Goal: Communication & Community: Ask a question

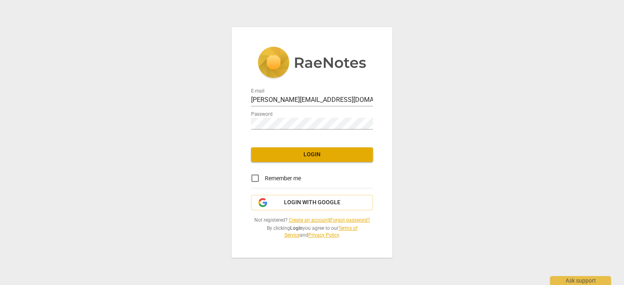
click at [286, 153] on span "Login" at bounding box center [312, 155] width 109 height 8
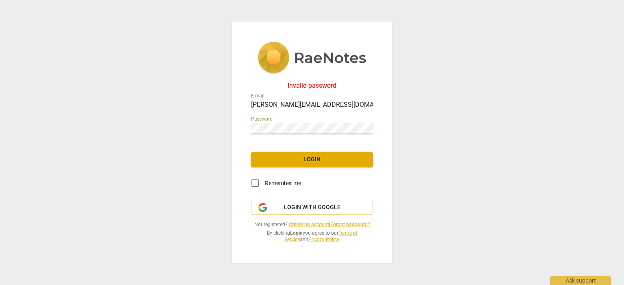
click at [310, 155] on button "Login" at bounding box center [312, 159] width 122 height 15
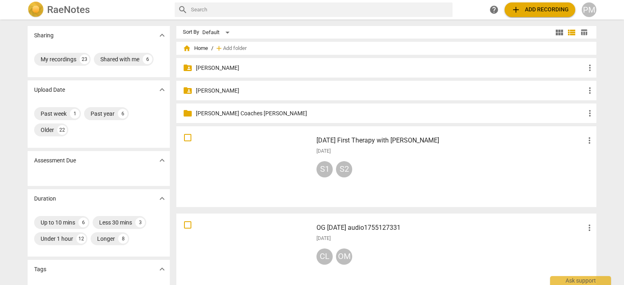
click at [557, 11] on span "add Add recording" at bounding box center [540, 10] width 58 height 10
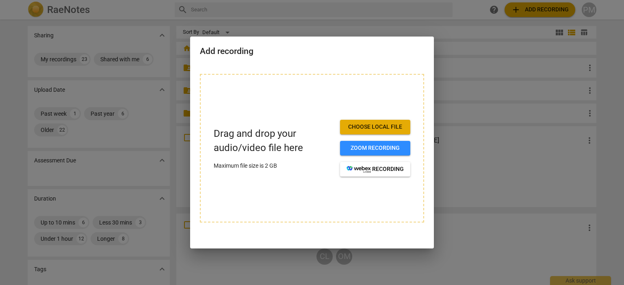
click at [396, 122] on button "Choose local file" at bounding box center [375, 127] width 70 height 15
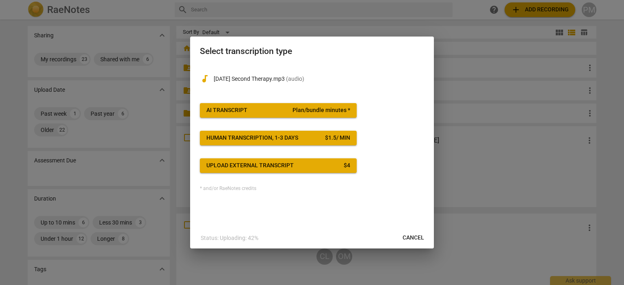
click at [326, 111] on span "Plan/bundle minutes *" at bounding box center [322, 110] width 58 height 8
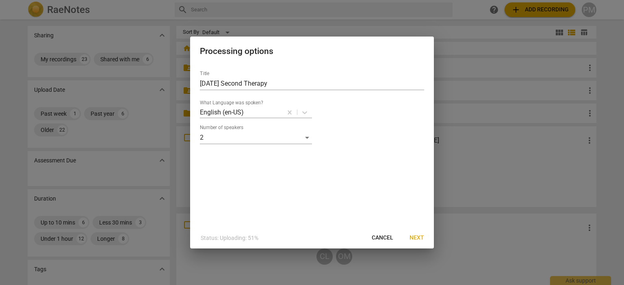
click at [419, 235] on span "Next" at bounding box center [417, 238] width 15 height 8
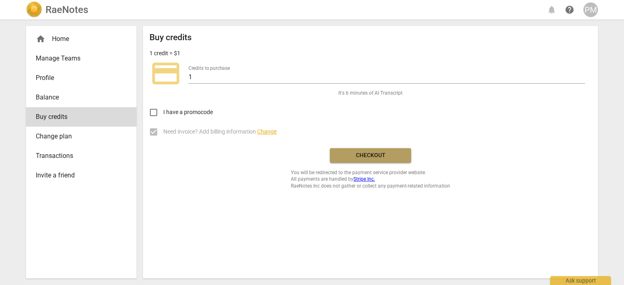
click at [353, 157] on span "Checkout" at bounding box center [371, 156] width 68 height 8
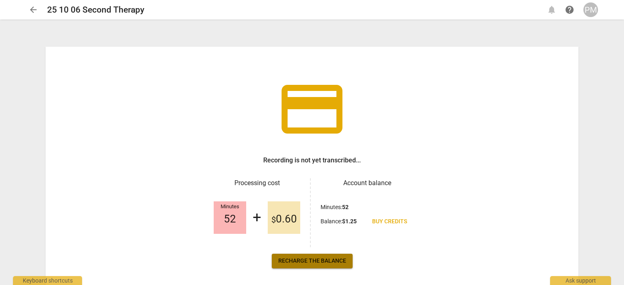
click at [310, 259] on span "Recharge the balance" at bounding box center [312, 261] width 68 height 8
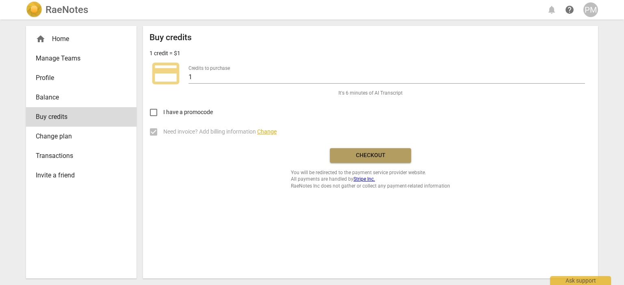
click at [393, 153] on span "Checkout" at bounding box center [371, 156] width 68 height 8
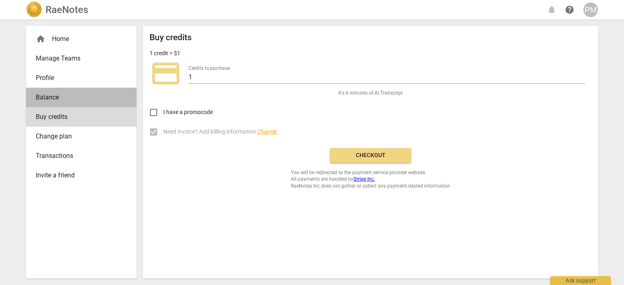
click at [50, 99] on span "Balance" at bounding box center [78, 98] width 85 height 10
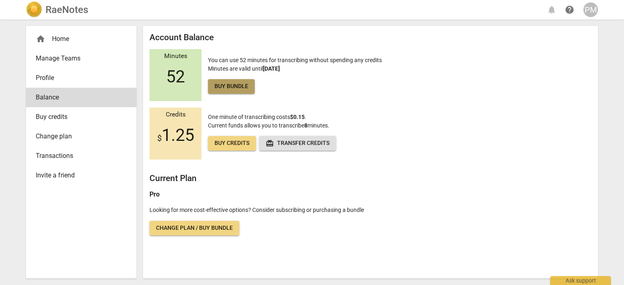
click at [241, 86] on span "Buy bundle" at bounding box center [232, 87] width 34 height 8
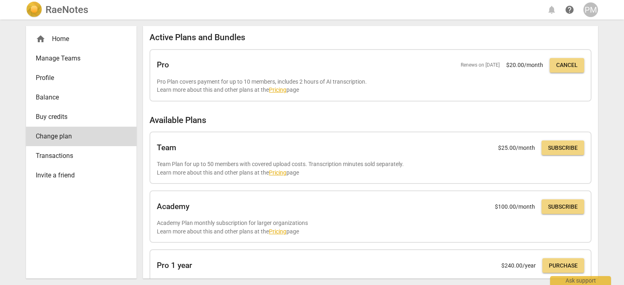
click at [74, 99] on span "Balance" at bounding box center [78, 98] width 85 height 10
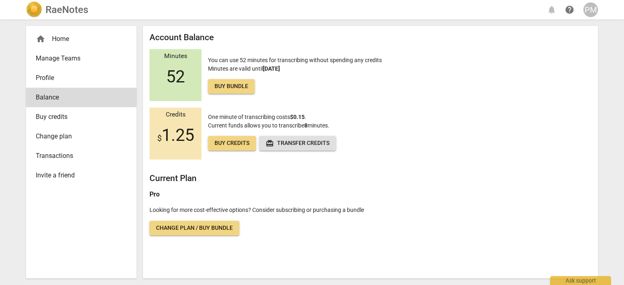
click at [592, 7] on div "PM" at bounding box center [591, 9] width 15 height 15
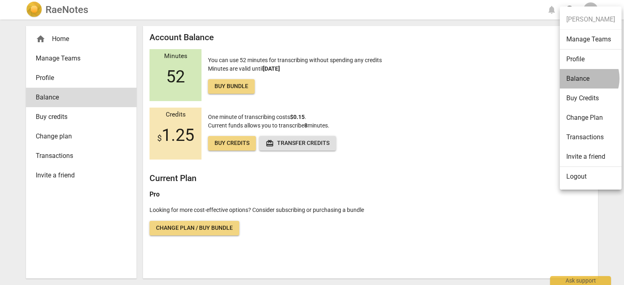
click at [581, 78] on li "Balance" at bounding box center [591, 79] width 62 height 20
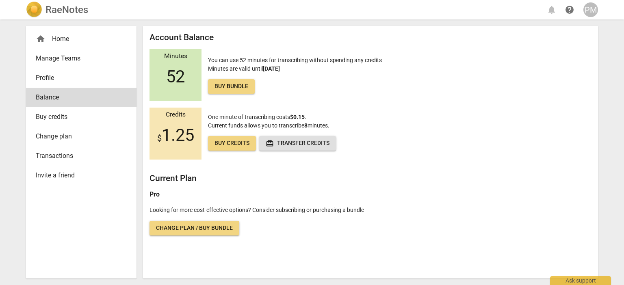
click at [238, 144] on span "Buy credits" at bounding box center [232, 143] width 35 height 8
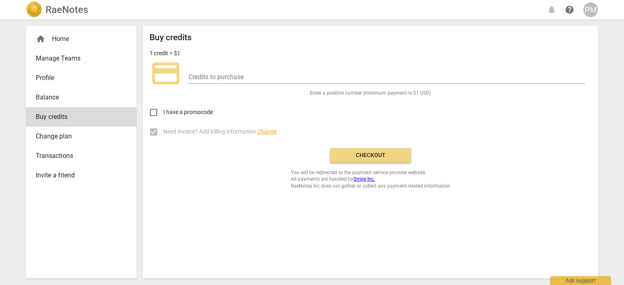
click at [51, 95] on span "Balance" at bounding box center [78, 98] width 85 height 10
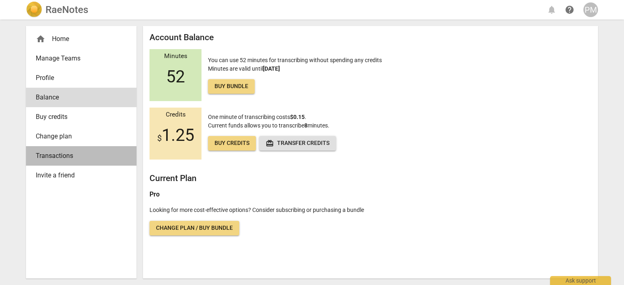
click at [69, 157] on span "Transactions" at bounding box center [78, 156] width 85 height 10
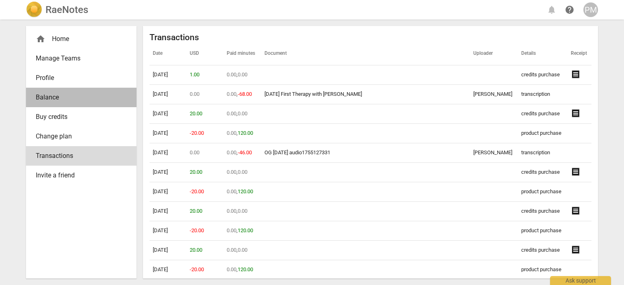
click at [59, 99] on span "Balance" at bounding box center [78, 98] width 85 height 10
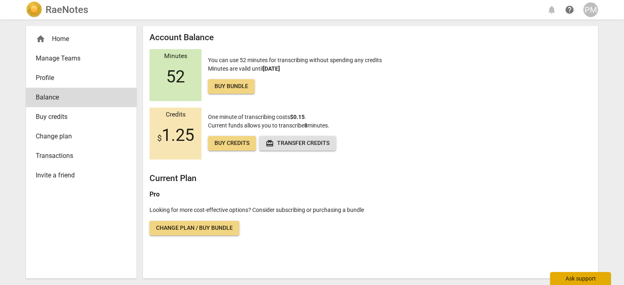
click at [572, 280] on div "Ask support" at bounding box center [580, 278] width 61 height 13
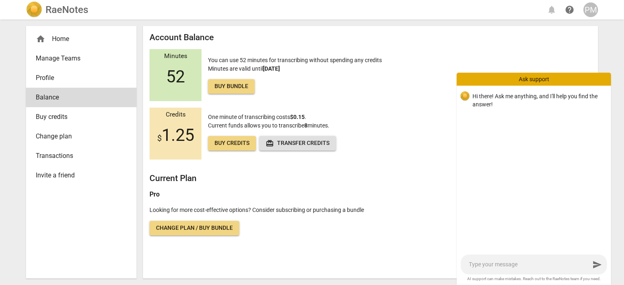
type textarea "I"
type textarea "I w"
type textarea "I wa"
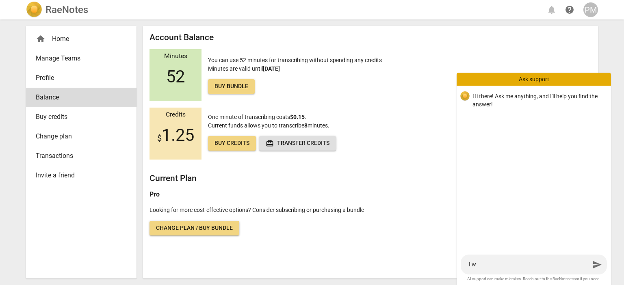
type textarea "I wa"
type textarea "I wan"
type textarea "I want"
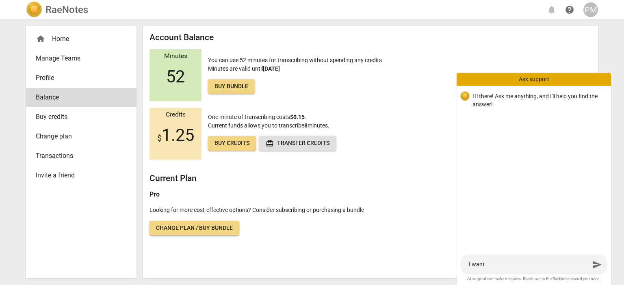
type textarea "I want"
type textarea "I want t"
type textarea "I want to"
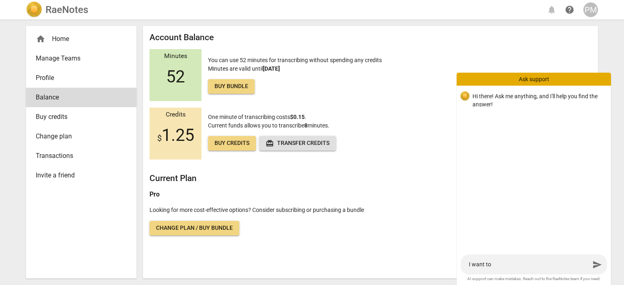
type textarea "I want to"
type textarea "I want to d"
type textarea "I want to"
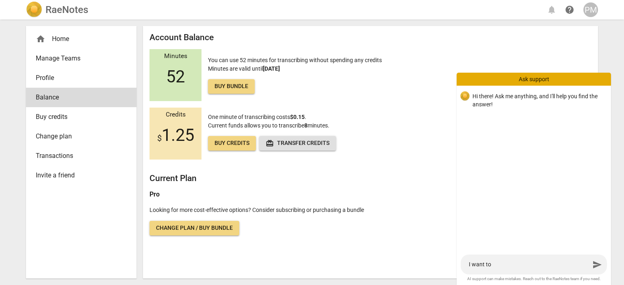
type textarea "I want to t"
type textarea "I want to tr"
type textarea "I want to tra"
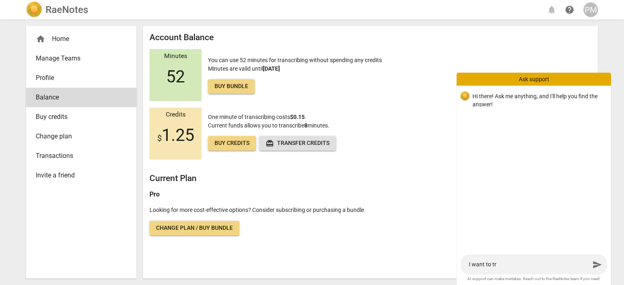
type textarea "I want to tra"
type textarea "I want to tran"
type textarea "I want to trans"
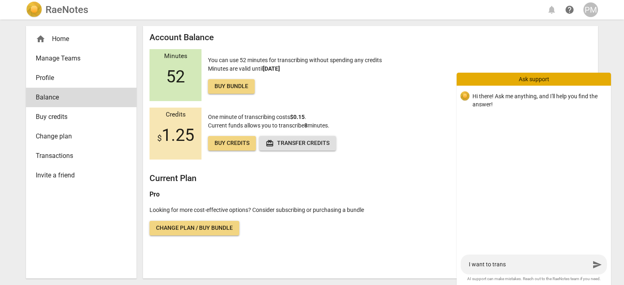
type textarea "I want to transc"
type textarea "I want to transcr"
type textarea "I want to transcri"
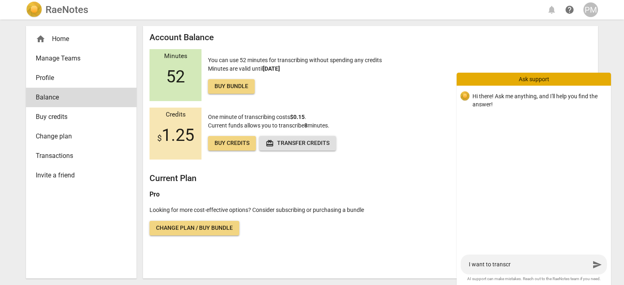
type textarea "I want to transcri"
type textarea "I want to transcrip"
type textarea "I want to transcri"
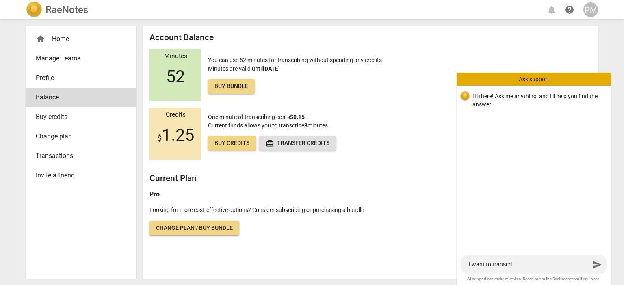
type textarea "I want to transcrib"
type textarea "I want to transcribe"
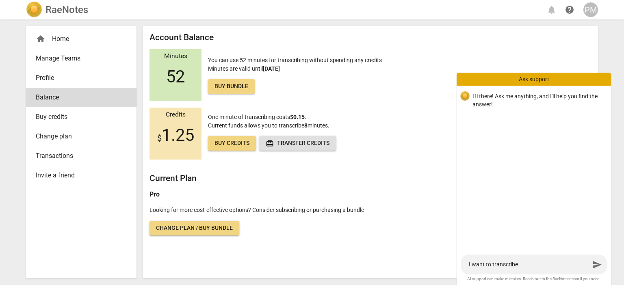
type textarea "I want to transcribe"
type textarea "I want to transcribe s"
type textarea "I want to transcribe so"
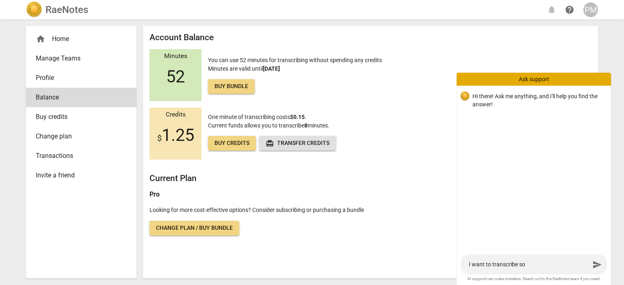
type textarea "I want to transcribe som"
type textarea "I want to transcribe some"
type textarea "I want to transcribe somet"
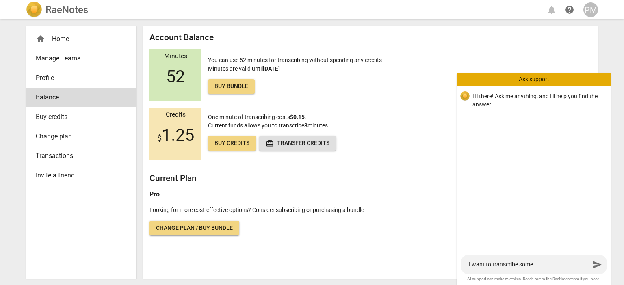
type textarea "I want to transcribe somet"
type textarea "I want to transcribe someth"
type textarea "I want to transcribe somethi"
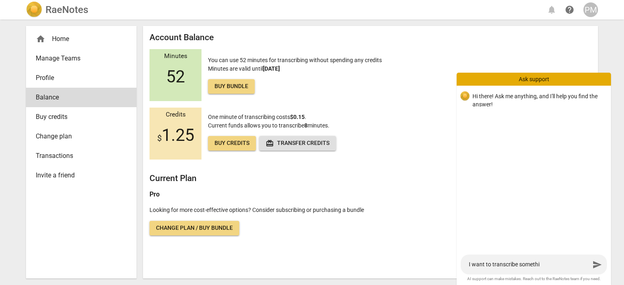
type textarea "I want to transcribe somethin"
type textarea "I want to transcribe something"
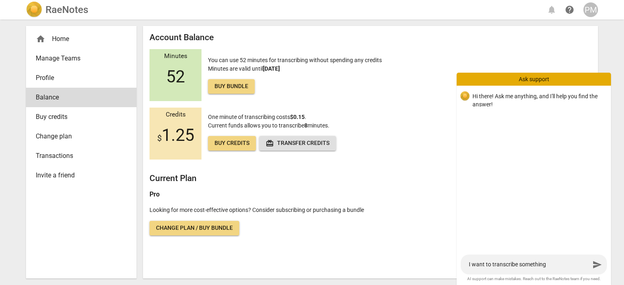
type textarea "I want to transcribe something"
type textarea "I want to transcribe something."
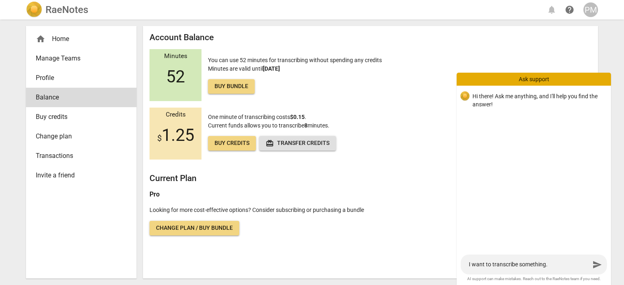
type textarea "I want to transcribe something. I"
type textarea "I want to transcribe something. I h"
type textarea "I want to transcribe something. I ha"
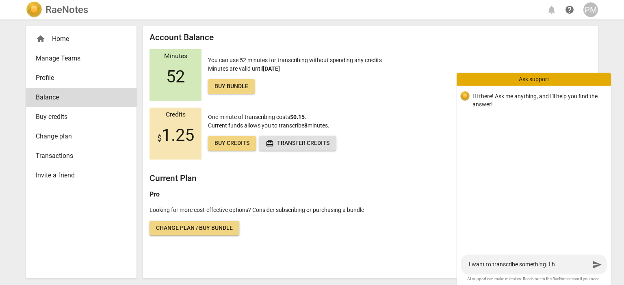
type textarea "I want to transcribe something. I ha"
type textarea "I want to transcribe something. I hav"
type textarea "I want to transcribe something. I have"
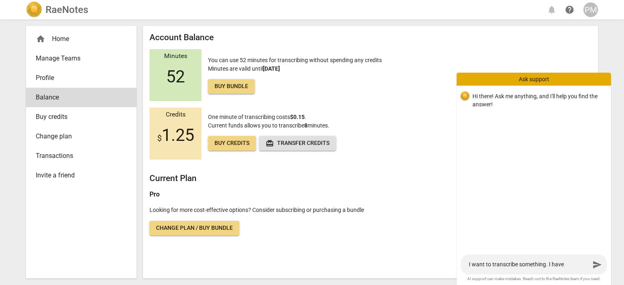
type textarea "I want to transcribe something. I have"
type textarea "I want to transcribe something. I have 5"
type textarea "I want to transcribe something. I have 52"
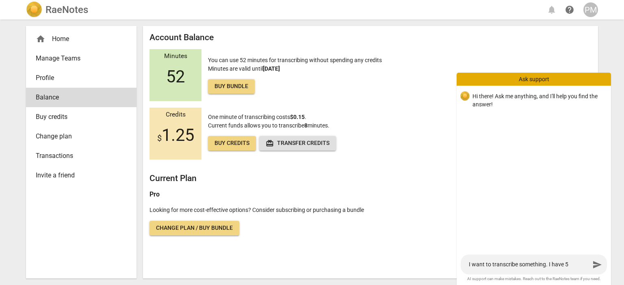
type textarea "I want to transcribe something. I have 52"
type textarea "I want to transcribe something. I have 52 m"
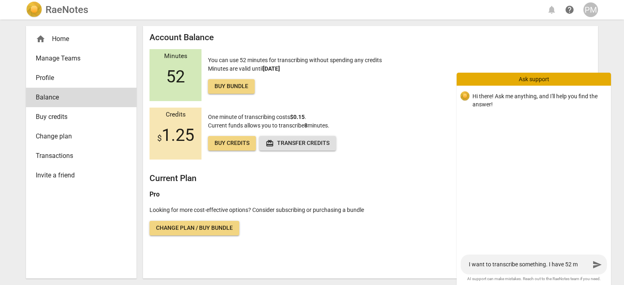
type textarea "I want to transcribe something. I have 52 mi"
type textarea "I want to transcribe something. I have 52 min"
type textarea "I want to transcribe something. I have 52 minu"
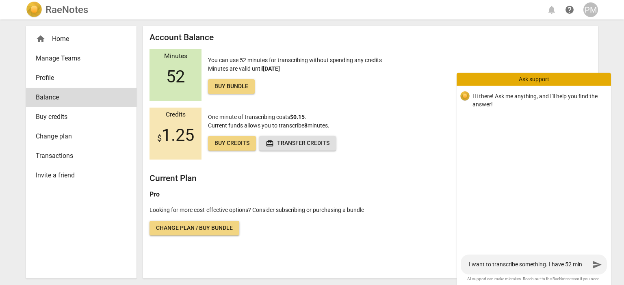
type textarea "I want to transcribe something. I have 52 minu"
type textarea "I want to transcribe something. I have 52 minut"
type textarea "I want to transcribe something. I have 52 minute"
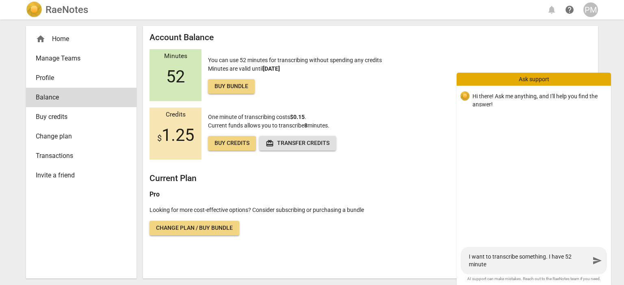
type textarea "I want to transcribe something. I have 52 minutes"
type textarea "I want to transcribe something. I have 52 minutes l"
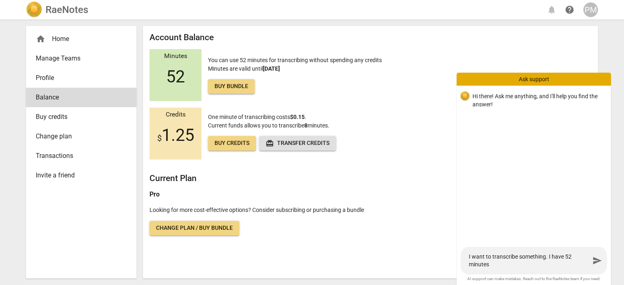
type textarea "I want to transcribe something. I have 52 minutes l"
type textarea "I want to transcribe something. I have 52 minutes le"
type textarea "I want to transcribe something. I have 52 minutes lef"
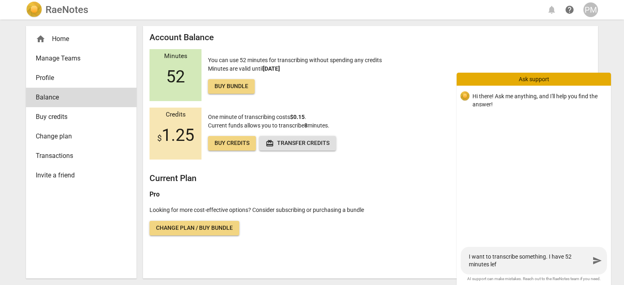
type textarea "I want to transcribe something. I have 52 minutes left"
type textarea "I want to transcribe something. I have 52 minutes left i"
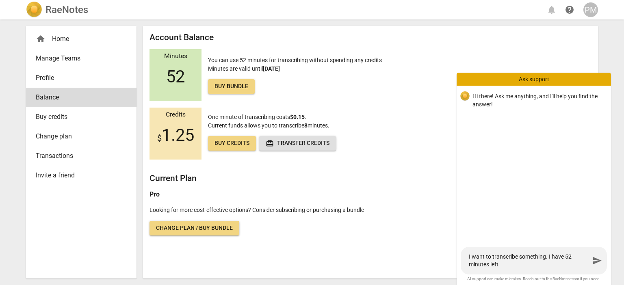
type textarea "I want to transcribe something. I have 52 minutes left i"
type textarea "I want to transcribe something. I have 52 minutes left in"
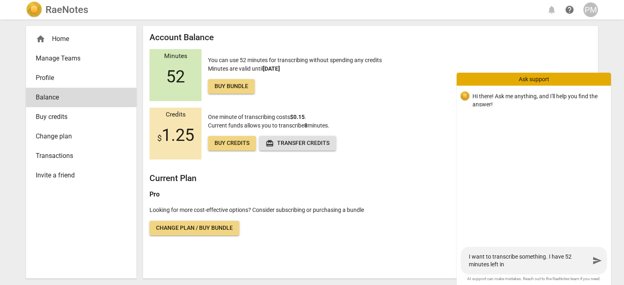
type textarea "I want to transcribe something. I have 52 minutes left in m"
type textarea "I want to transcribe something. I have 52 minutes left in my"
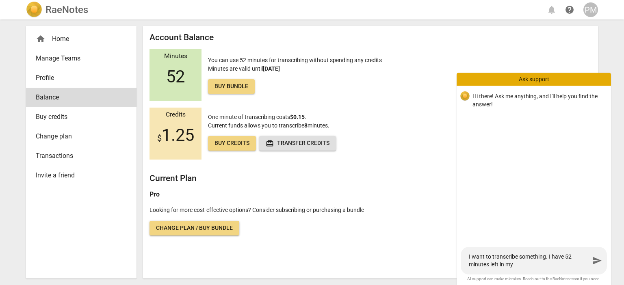
type textarea "I want to transcribe something. I have 52 minutes left in my"
type textarea "I want to transcribe something. I have 52 minutes left in my p"
type textarea "I want to transcribe something. I have 52 minutes left in my pl"
type textarea "I want to transcribe something. I have 52 minutes left in my pla"
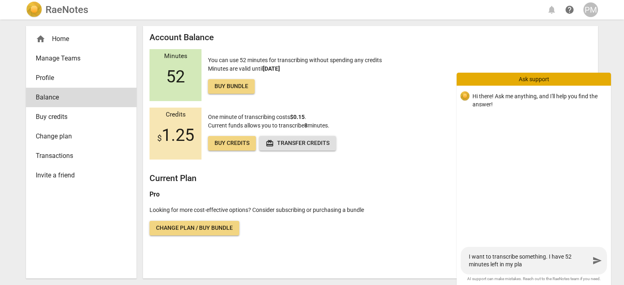
type textarea "I want to transcribe something. I have 52 minutes left in my plan"
type textarea "I want to transcribe something. I have 52 minutes left in my plan a"
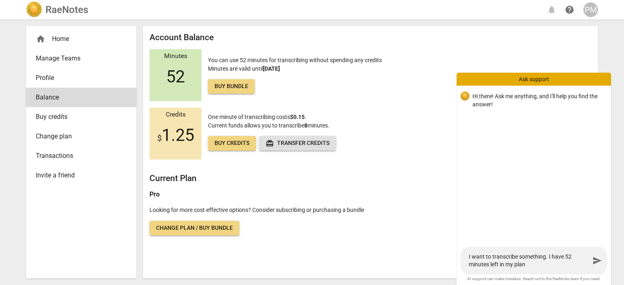
type textarea "I want to transcribe something. I have 52 minutes left in my plan a"
type textarea "I want to transcribe something. I have 52 minutes left in my plan an"
type textarea "I want to transcribe something. I have 52 minutes left in my plan and"
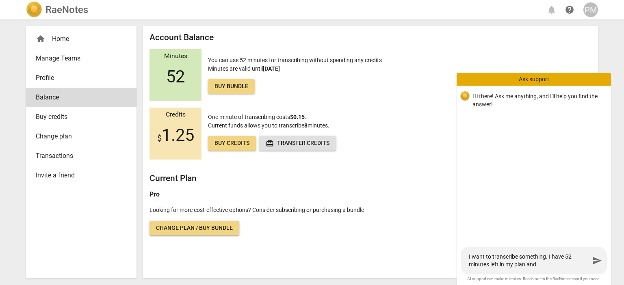
type textarea "I want to transcribe something. I have 52 minutes left in my plan and"
type textarea "I want to transcribe something. I have 52 minutes left in my plan and a"
type textarea "I want to transcribe something. I have 52 minutes left in my plan and ap"
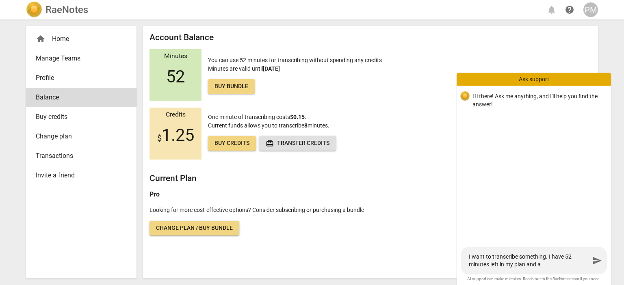
type textarea "I want to transcribe something. I have 52 minutes left in my plan and ap"
type textarea "I want to transcribe something. I have 52 minutes left in my plan and app"
type textarea "I want to transcribe something. I have 52 minutes left in my plan and appr"
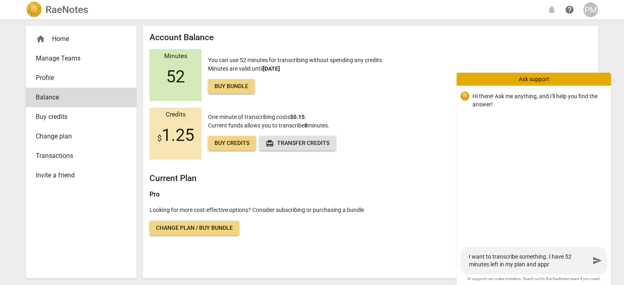
type textarea "I want to transcribe something. I have 52 minutes left in my plan and appro"
type textarea "I want to transcribe something. I have 52 minutes left in my plan and approv"
type textarea "I want to transcribe something. I have 52 minutes left in my plan and approve"
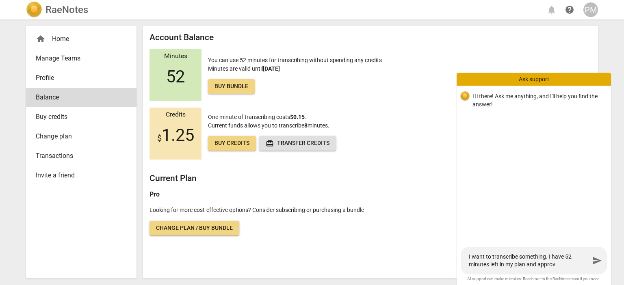
type textarea "I want to transcribe something. I have 52 minutes left in my plan and approve"
type textarea "I want to transcribe something. I have 52 minutes left in my plan and approved"
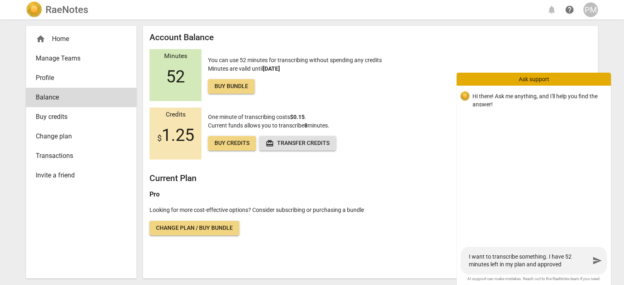
type textarea "I want to transcribe something. I have 52 minutes left in my plan and approved c"
type textarea "I want to transcribe something. I have 52 minutes left in my plan and approved …"
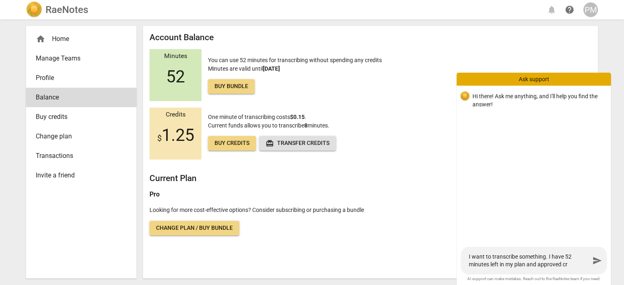
type textarea "I want to transcribe something. I have 52 minutes left in my plan and approved …"
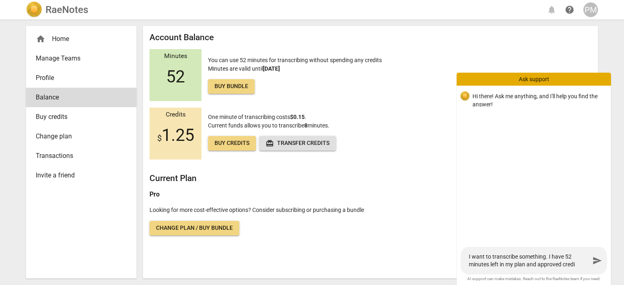
type textarea "I want to transcribe something. I have 52 minutes left in my plan and approved …"
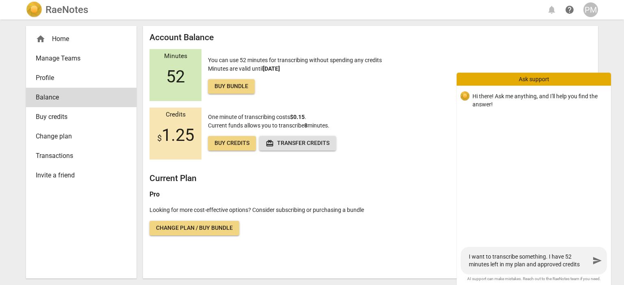
type textarea "I want to transcribe something. I have 52 minutes left in my plan and approved …"
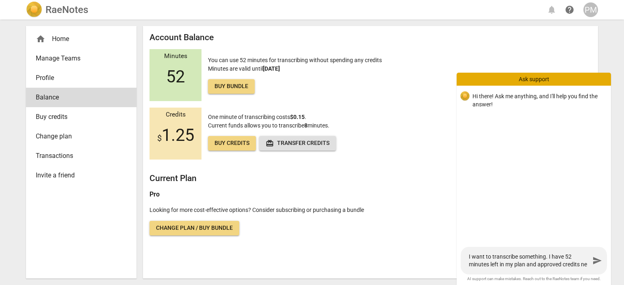
type textarea "I want to transcribe something. I have 52 minutes left in my plan and approved …"
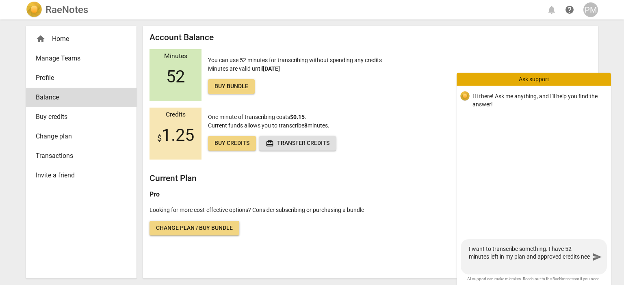
type textarea "I want to transcribe something. I have 52 minutes left in my plan and approved …"
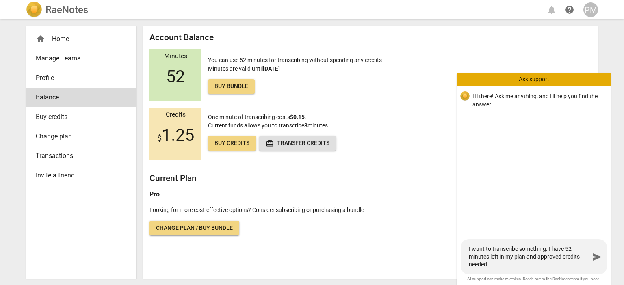
type textarea "I want to transcribe something. I have 52 minutes left in my plan and approved …"
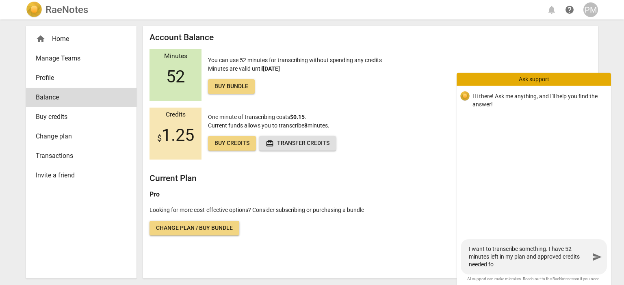
type textarea "I want to transcribe something. I have 52 minutes left in my plan and approved …"
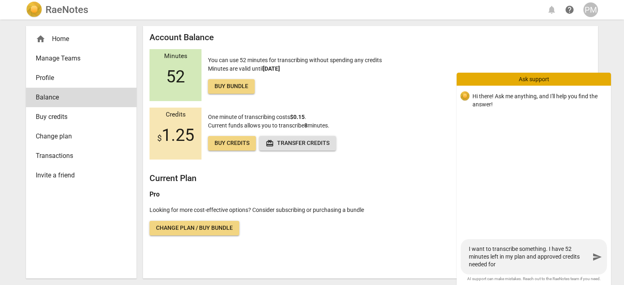
type textarea "I want to transcribe something. I have 52 minutes left in my plan and approved …"
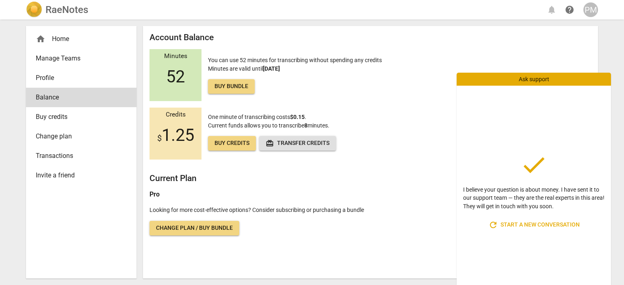
click at [64, 131] on link "Change plan" at bounding box center [81, 137] width 111 height 20
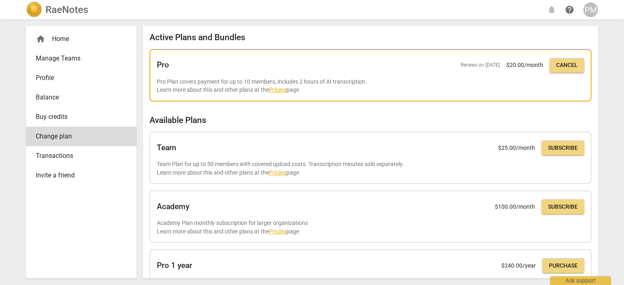
click at [282, 89] on link "Pricing" at bounding box center [277, 90] width 17 height 7
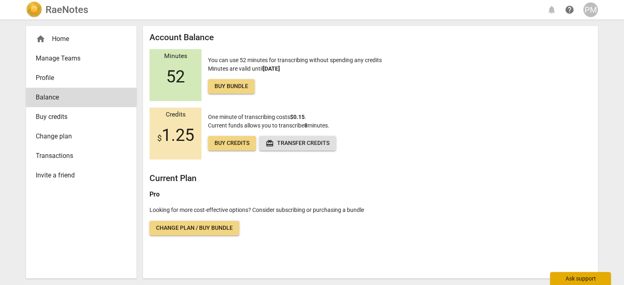
click at [585, 280] on div "Ask support" at bounding box center [580, 278] width 61 height 13
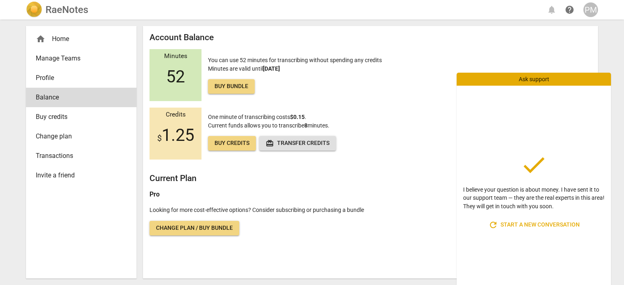
click at [235, 90] on span "Buy bundle" at bounding box center [232, 87] width 34 height 8
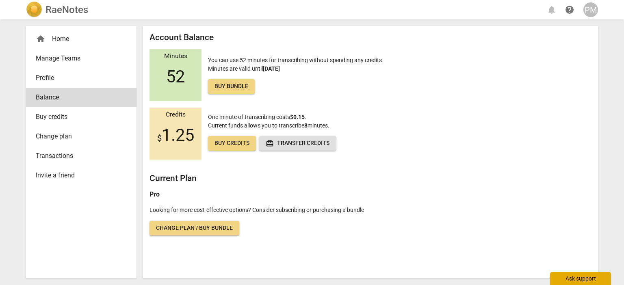
click at [575, 278] on div "Ask support" at bounding box center [580, 278] width 61 height 13
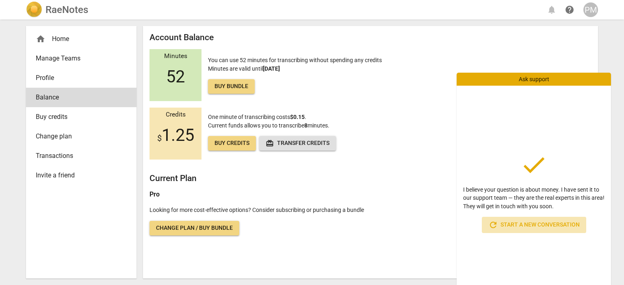
click at [519, 227] on span "refresh Start a new conversation" at bounding box center [534, 225] width 91 height 10
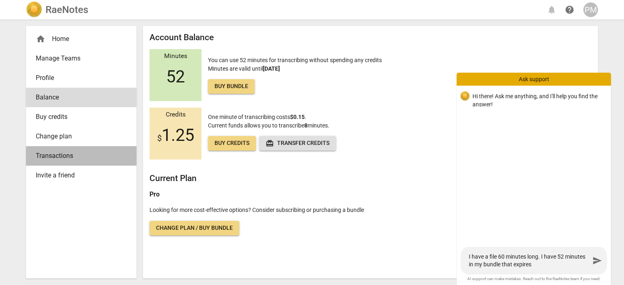
click at [69, 156] on span "Transactions" at bounding box center [78, 156] width 85 height 10
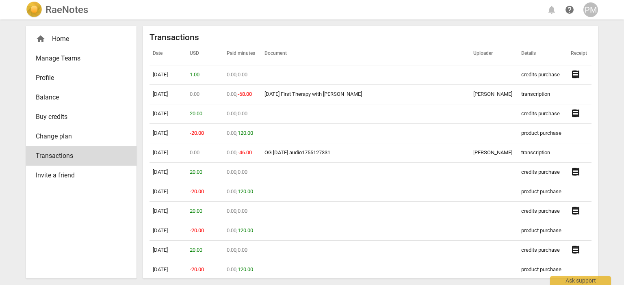
click at [58, 102] on span "Balance" at bounding box center [78, 98] width 85 height 10
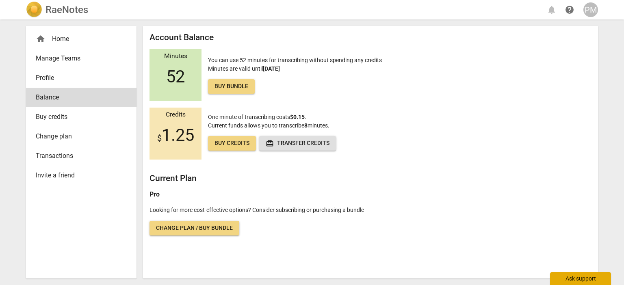
click at [593, 278] on div "Ask support" at bounding box center [580, 278] width 61 height 13
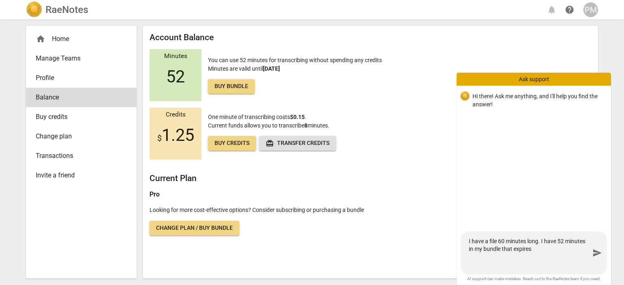
click at [502, 250] on textarea "I have a file 60 minutes long. I have 52 minutes in my bundle that expires" at bounding box center [529, 253] width 121 height 31
click at [525, 258] on textarea "I have a file 60 minutes long. I have 52 minutes in my plan that expire today. …" at bounding box center [529, 253] width 121 height 31
click at [581, 266] on textarea "I have a file 60 minutes long. I have 52 minutes in my plan that expire today. …" at bounding box center [529, 253] width 121 height 31
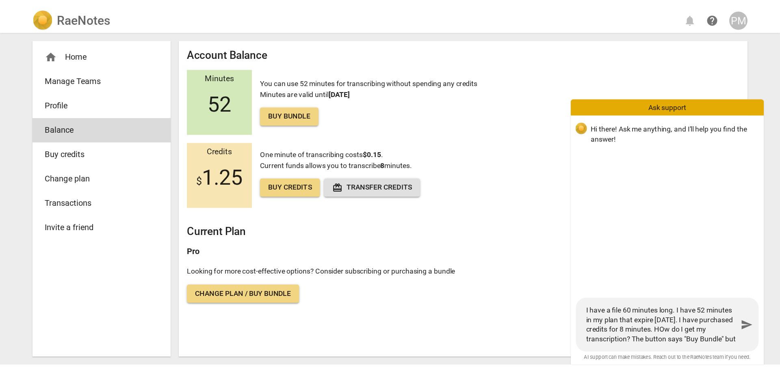
scroll to position [7, 0]
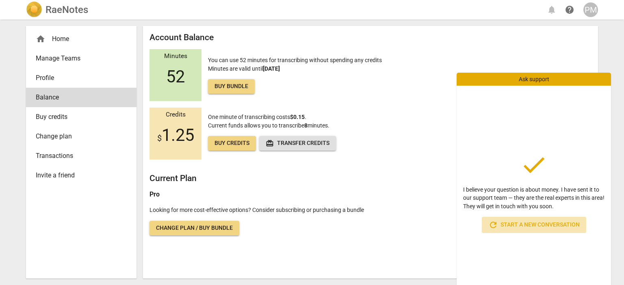
click at [561, 225] on span "refresh Start a new conversation" at bounding box center [534, 225] width 91 height 10
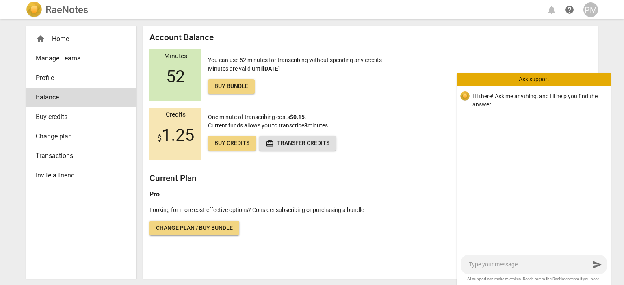
click at [546, 80] on div "Ask support" at bounding box center [534, 79] width 154 height 13
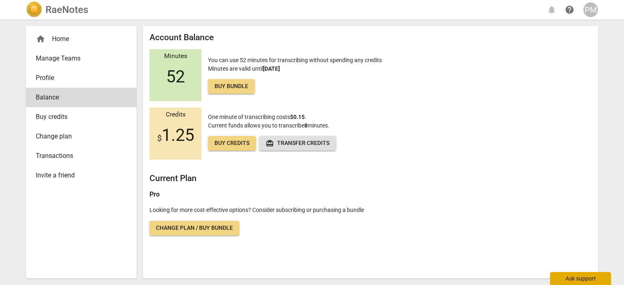
click at [573, 279] on div "Ask support" at bounding box center [580, 278] width 61 height 13
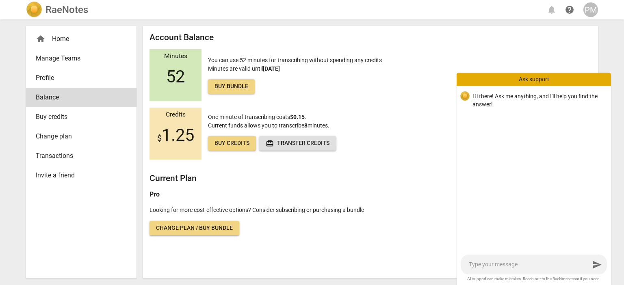
click at [517, 270] on div "send" at bounding box center [534, 265] width 146 height 20
click at [516, 266] on textarea at bounding box center [529, 265] width 121 height 8
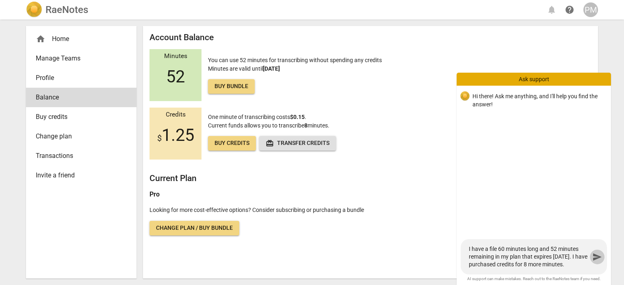
click at [593, 257] on span "send" at bounding box center [597, 257] width 15 height 10
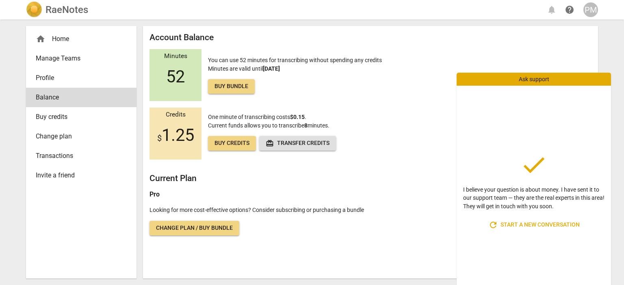
click at [37, 31] on div "home Home" at bounding box center [81, 39] width 111 height 20
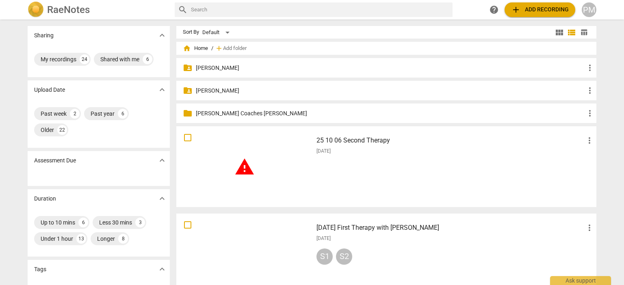
click at [241, 168] on span "warning" at bounding box center [244, 167] width 20 height 20
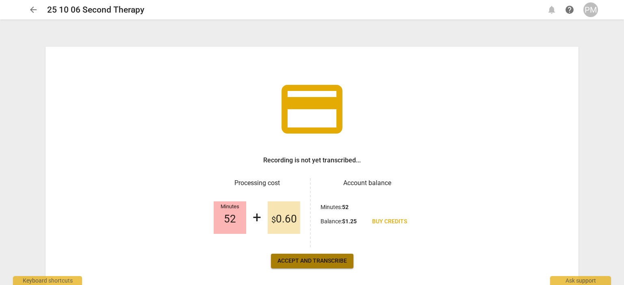
click at [315, 263] on span "Accept and transcribe" at bounding box center [312, 261] width 69 height 8
